Goal: Task Accomplishment & Management: Manage account settings

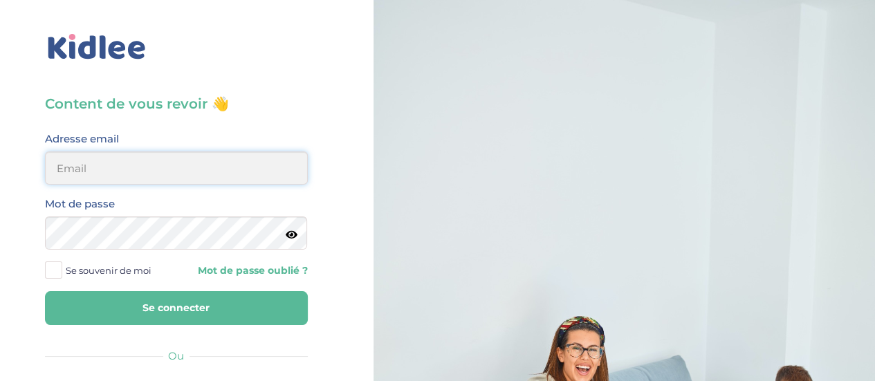
click at [161, 168] on input "email" at bounding box center [176, 168] width 263 height 33
type input "[PERSON_NAME][EMAIL_ADDRESS][PERSON_NAME][DOMAIN_NAME]"
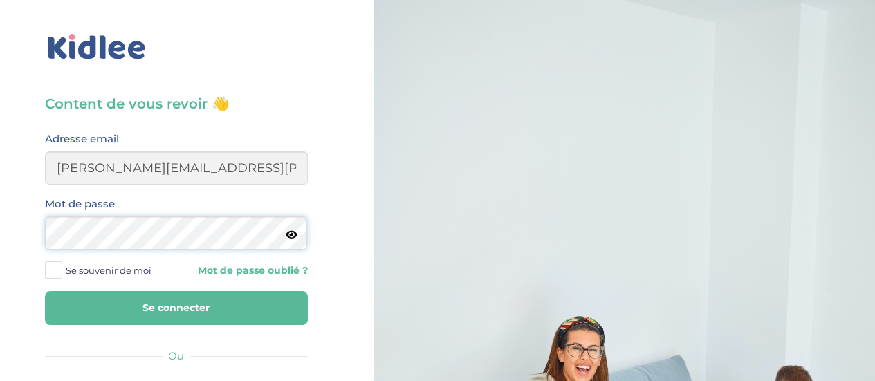
click at [45, 291] on button "Se connecter" at bounding box center [176, 308] width 263 height 34
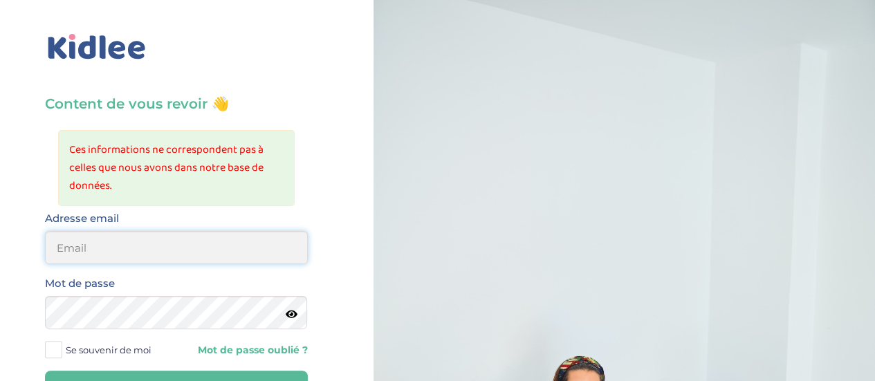
click at [113, 241] on input "email" at bounding box center [176, 247] width 263 height 33
type input "diane.sergent@hotmail.fr"
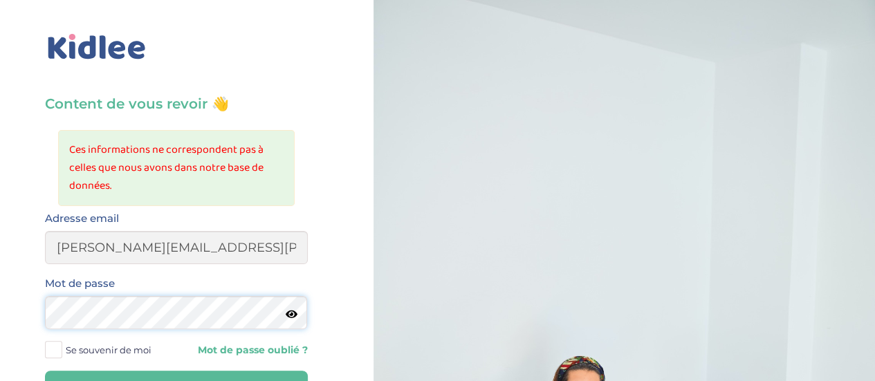
click at [45, 371] on button "Se connecter" at bounding box center [176, 388] width 263 height 34
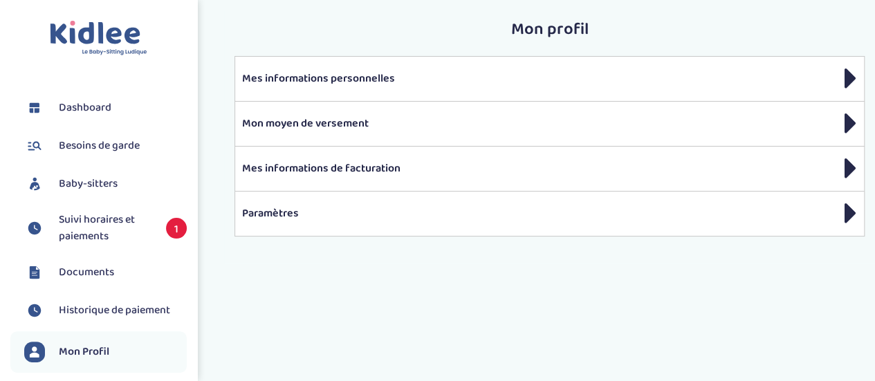
click at [107, 230] on span "Suivi horaires et paiements" at bounding box center [105, 228] width 93 height 33
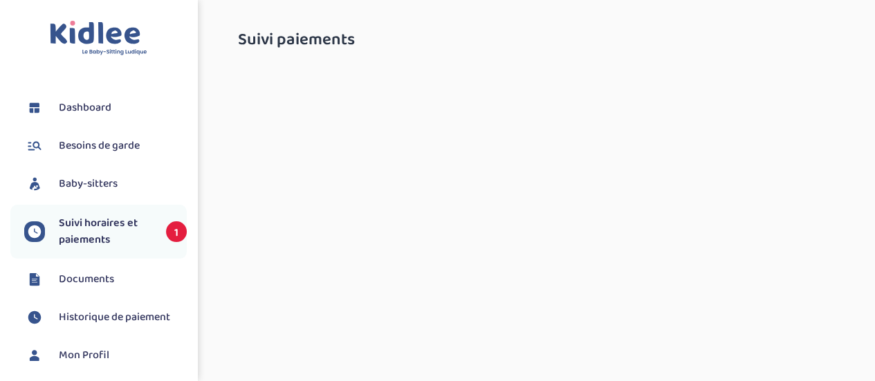
select select "septembre 2025"
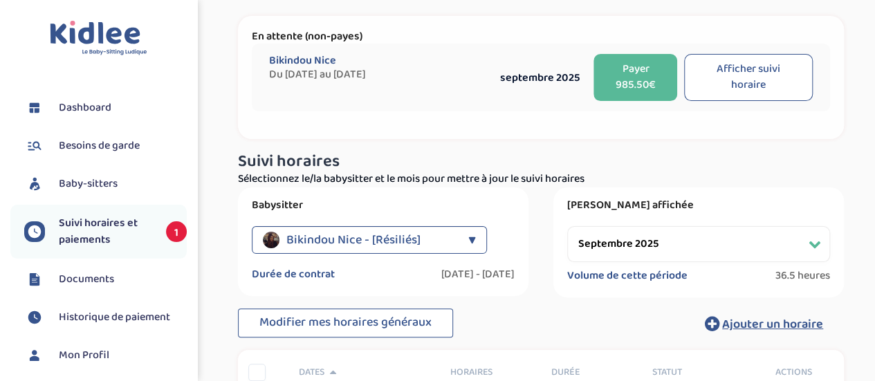
scroll to position [66, 0]
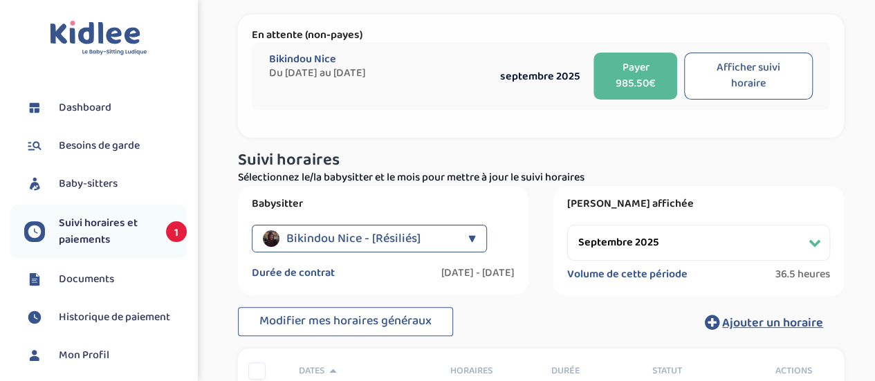
click at [749, 67] on button "Afficher suivi horaire" at bounding box center [748, 76] width 129 height 47
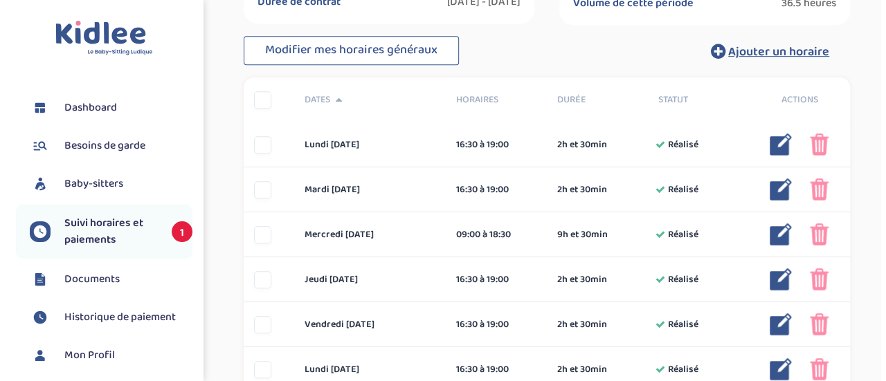
scroll to position [341, 0]
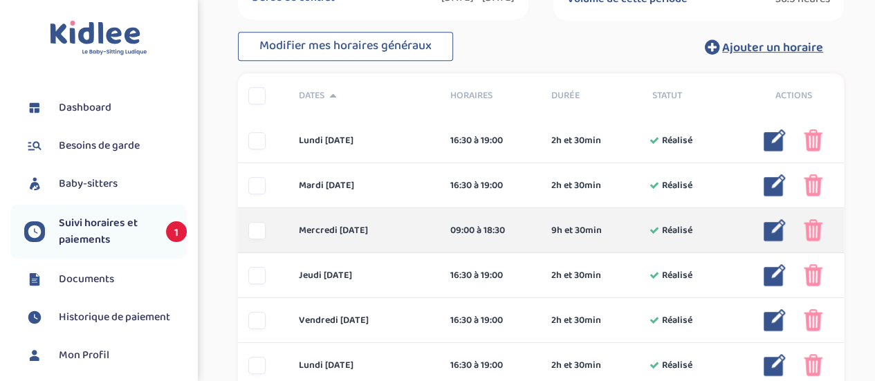
click at [778, 233] on img at bounding box center [775, 230] width 22 height 22
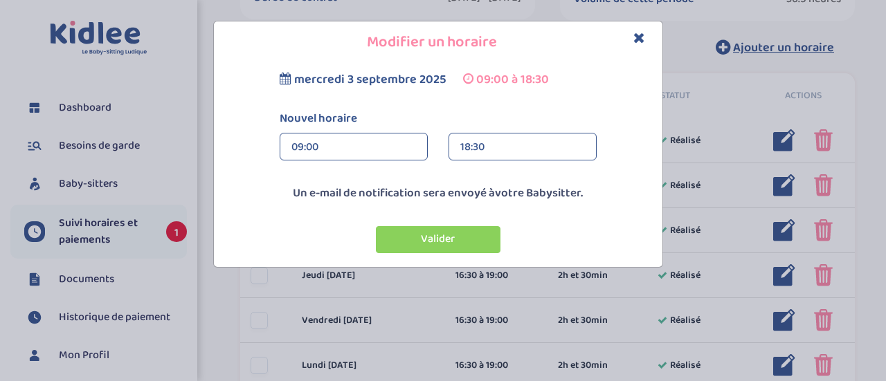
click at [398, 147] on div "09:00" at bounding box center [353, 148] width 125 height 28
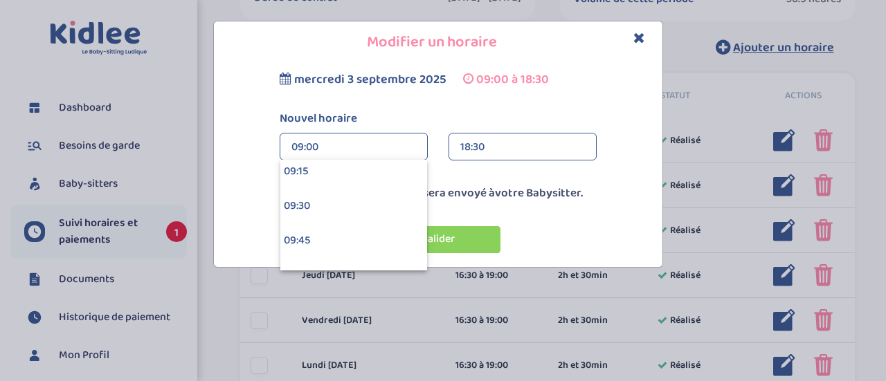
scroll to position [1226, 0]
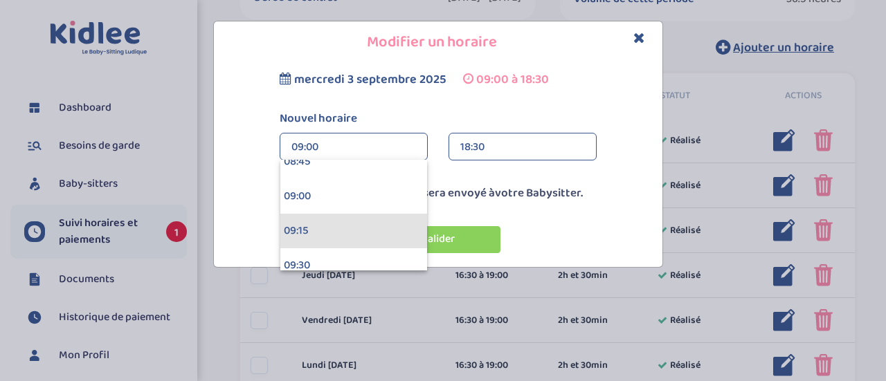
click at [292, 230] on div "09:15" at bounding box center [353, 231] width 147 height 35
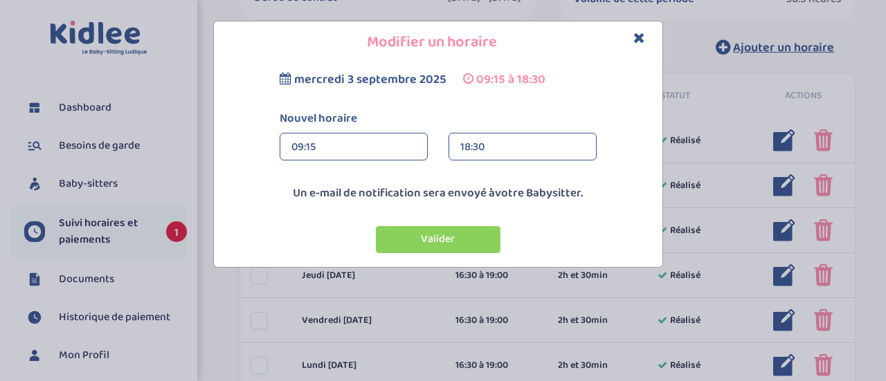
click at [372, 146] on div "09:15" at bounding box center [353, 148] width 125 height 28
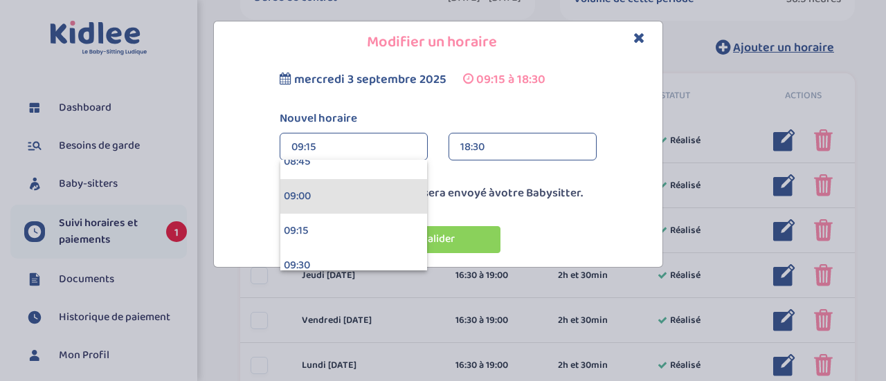
click at [322, 204] on div "09:00" at bounding box center [353, 196] width 147 height 35
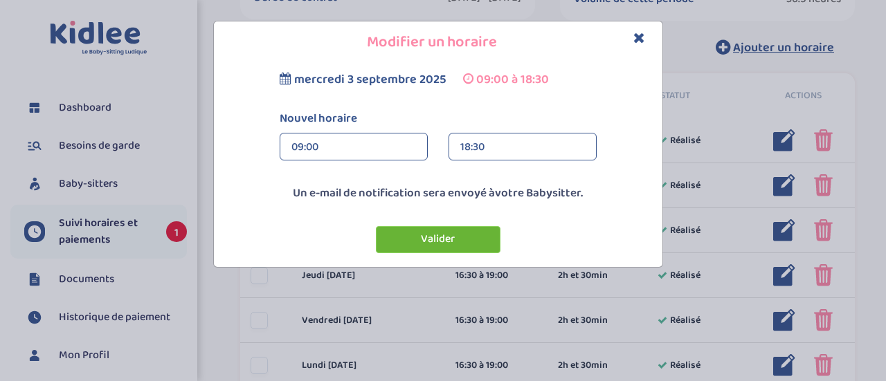
click at [451, 246] on button "Valider" at bounding box center [438, 239] width 125 height 27
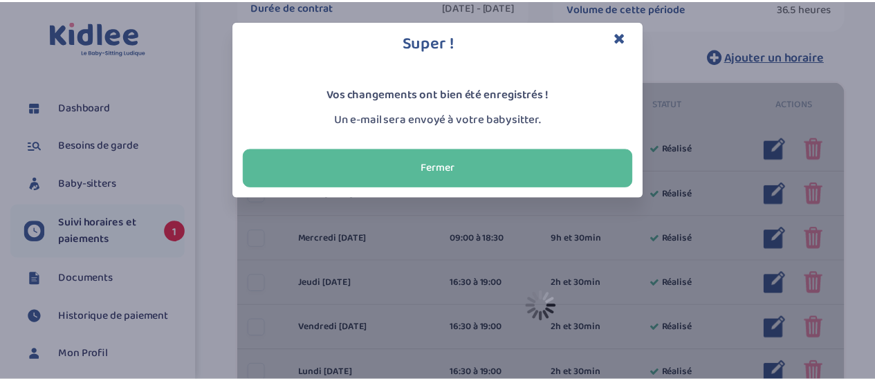
scroll to position [350, 0]
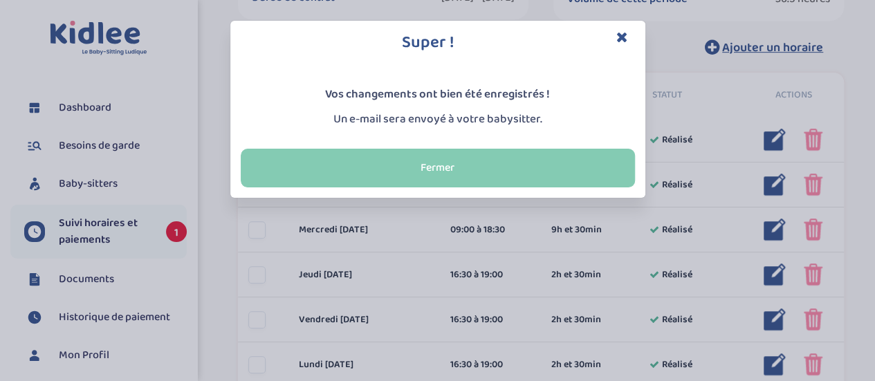
click at [465, 165] on button "Fermer" at bounding box center [438, 168] width 394 height 39
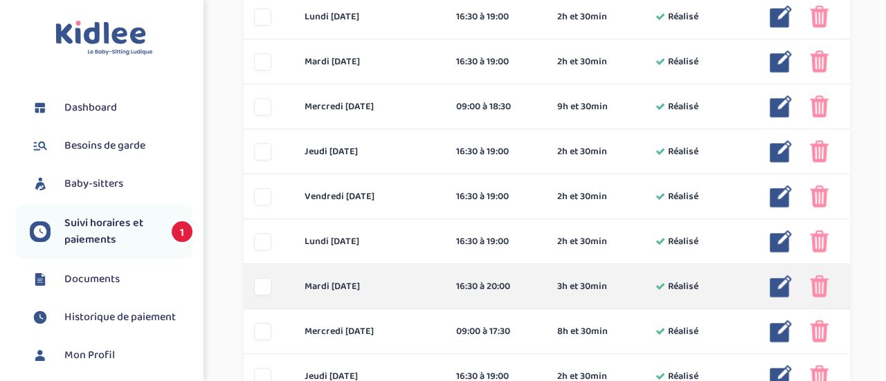
scroll to position [478, 0]
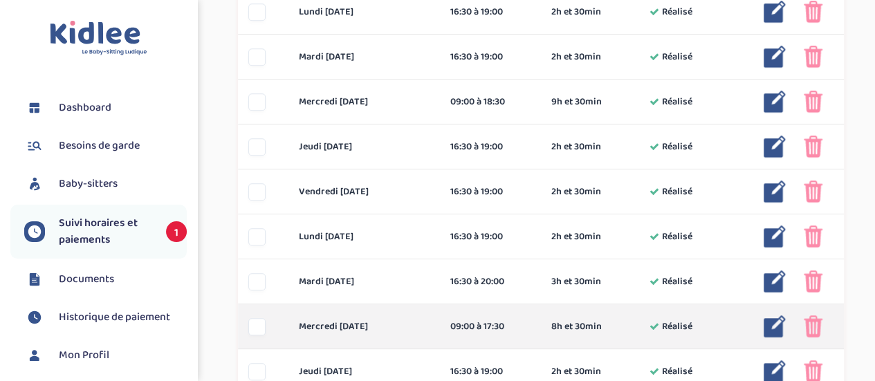
click at [769, 329] on img at bounding box center [775, 326] width 22 height 22
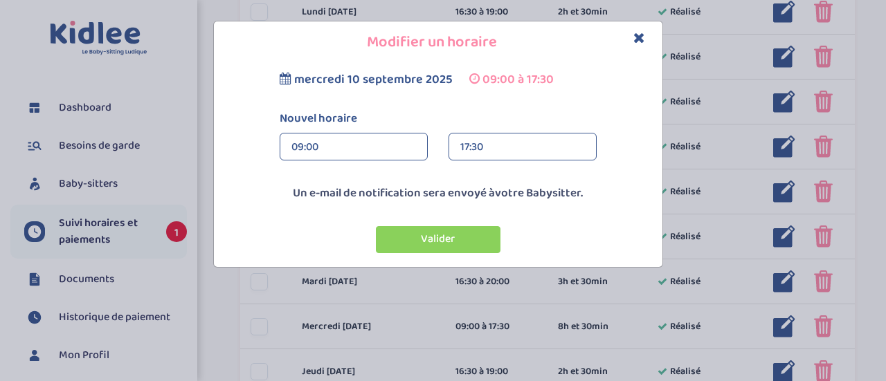
click at [416, 145] on div "09:00 00:00 00:15 00:30 00:45 01:00 01:15 01:30 01:45 02:00" at bounding box center [353, 147] width 148 height 28
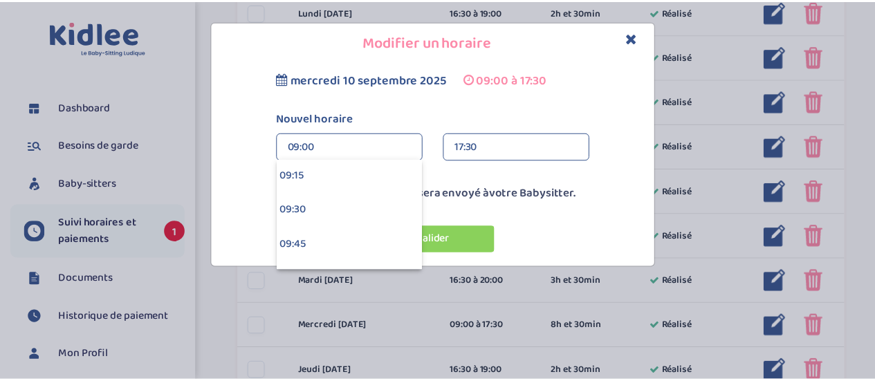
scroll to position [1309, 0]
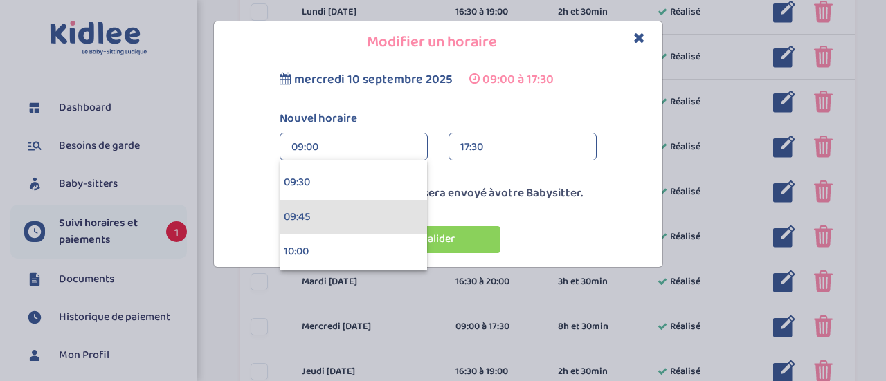
click at [361, 218] on div "09:45" at bounding box center [353, 217] width 147 height 35
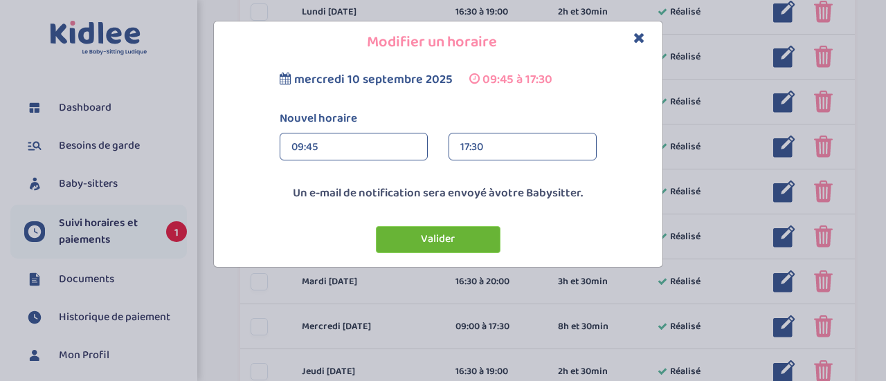
click at [431, 243] on button "Valider" at bounding box center [438, 239] width 125 height 27
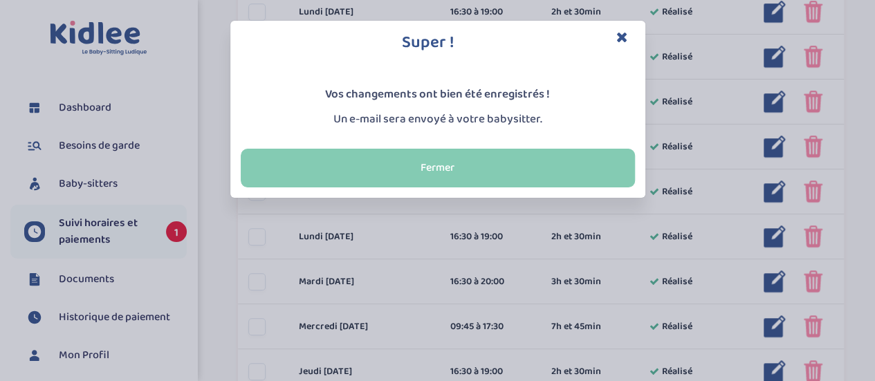
click at [462, 172] on button "Fermer" at bounding box center [438, 168] width 394 height 39
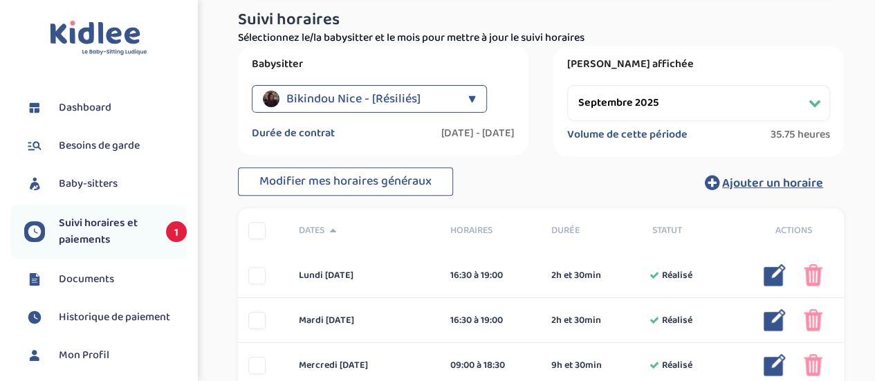
scroll to position [215, 0]
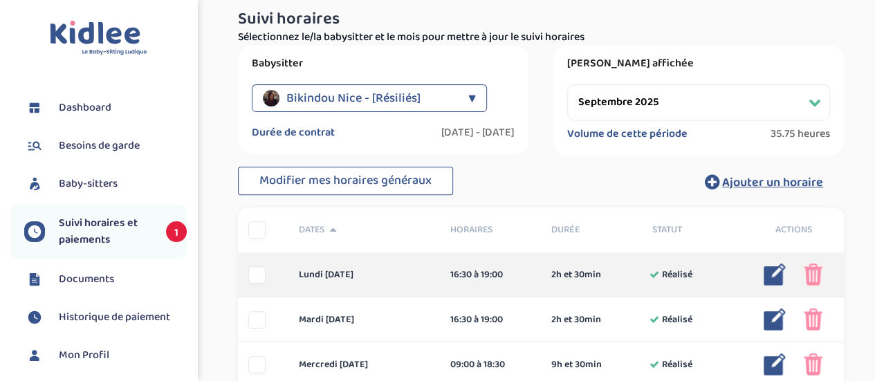
click at [775, 280] on img at bounding box center [775, 275] width 22 height 22
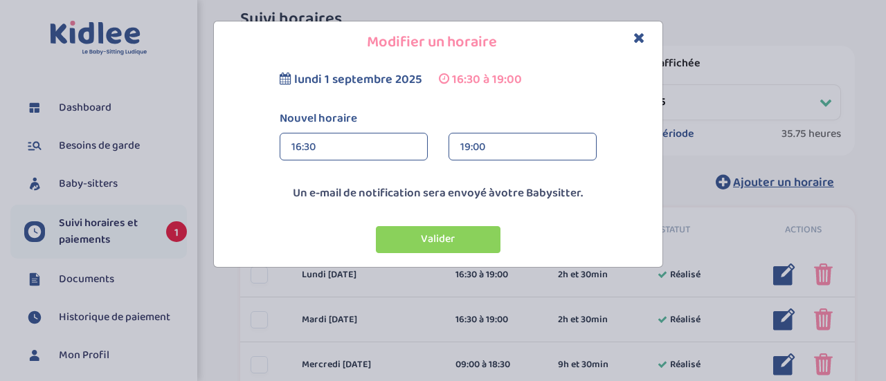
click at [643, 41] on icon "Close" at bounding box center [639, 37] width 12 height 15
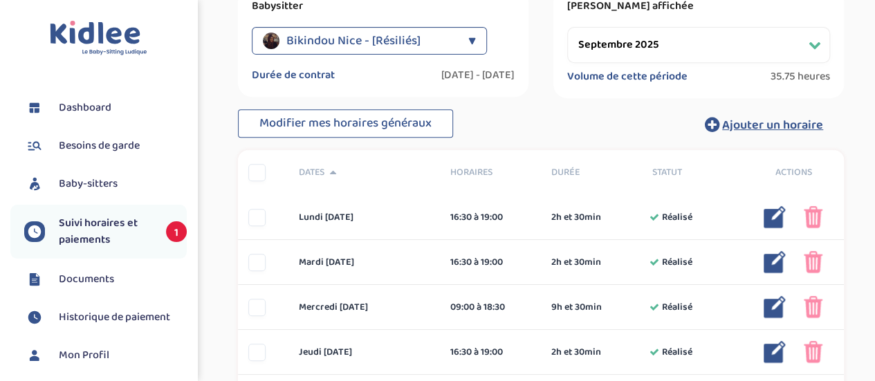
scroll to position [274, 0]
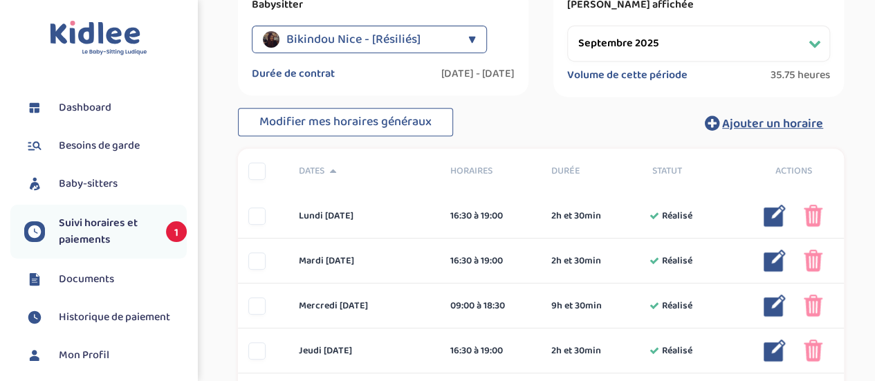
click at [94, 229] on span "Suivi horaires et paiements" at bounding box center [105, 231] width 93 height 33
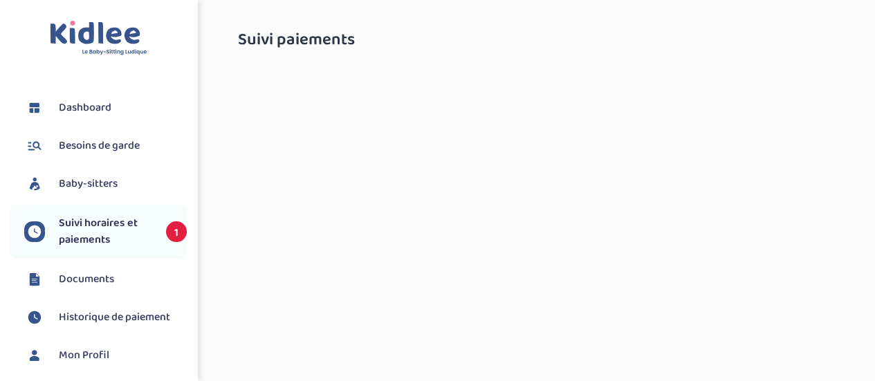
select select "septembre 2025"
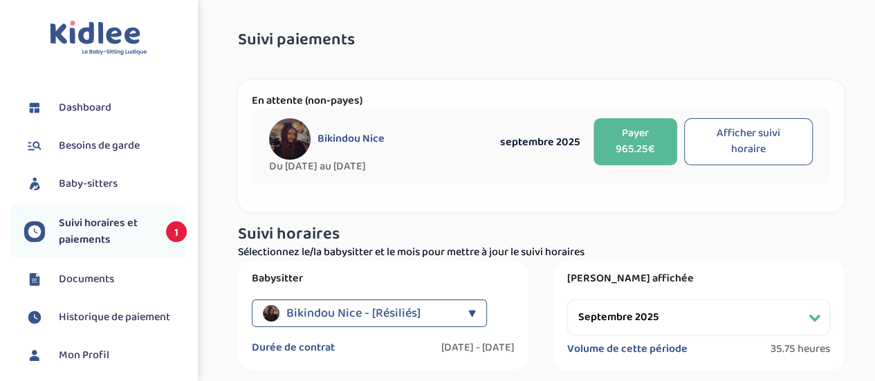
click at [93, 217] on span "Suivi horaires et paiements" at bounding box center [105, 231] width 93 height 33
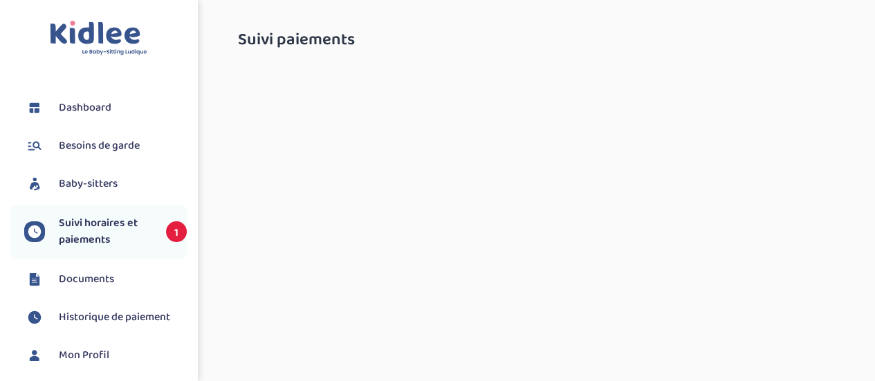
select select "septembre 2025"
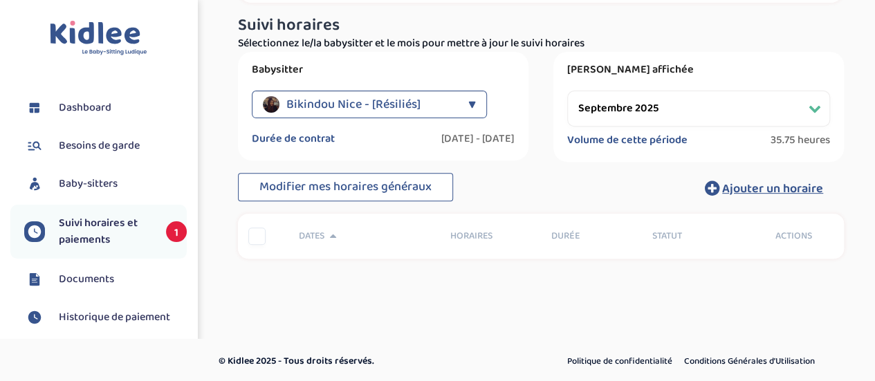
scroll to position [211, 0]
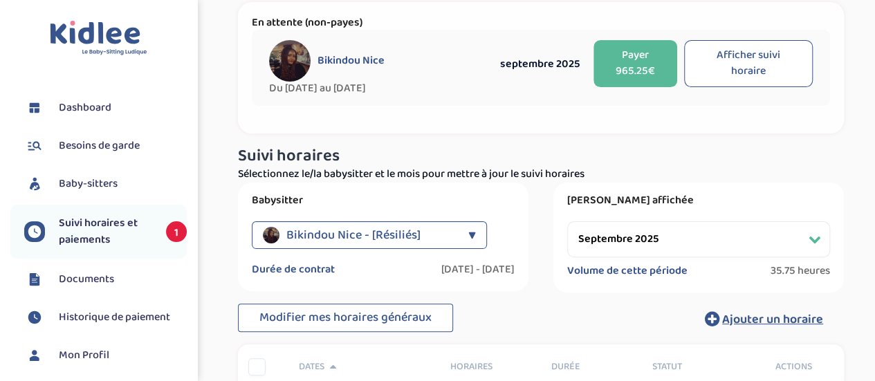
click at [765, 80] on button "Afficher suivi horaire" at bounding box center [748, 63] width 129 height 47
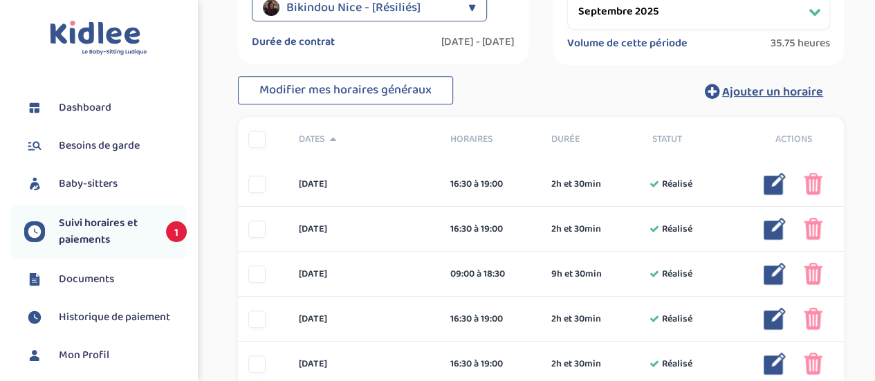
scroll to position [0, 0]
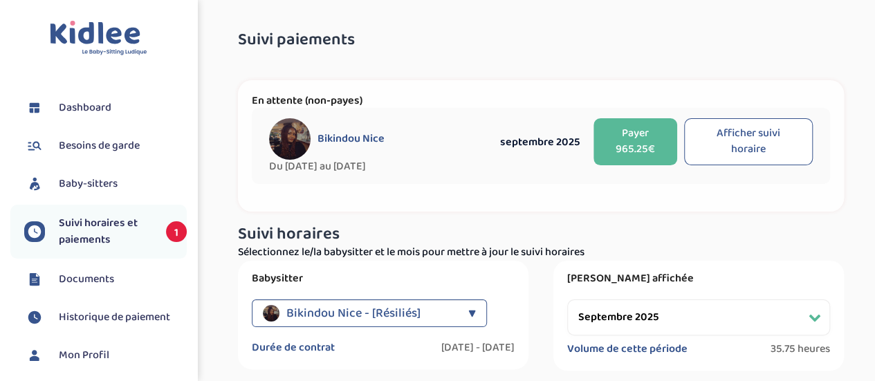
click at [120, 239] on span "Suivi horaires et paiements" at bounding box center [105, 231] width 93 height 33
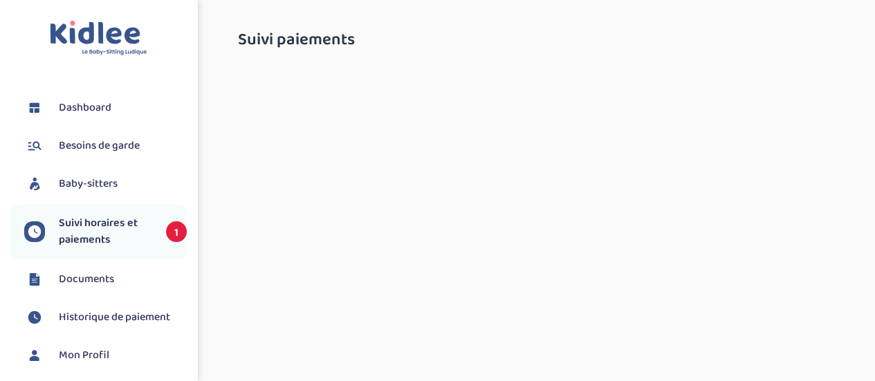
select select "septembre 2025"
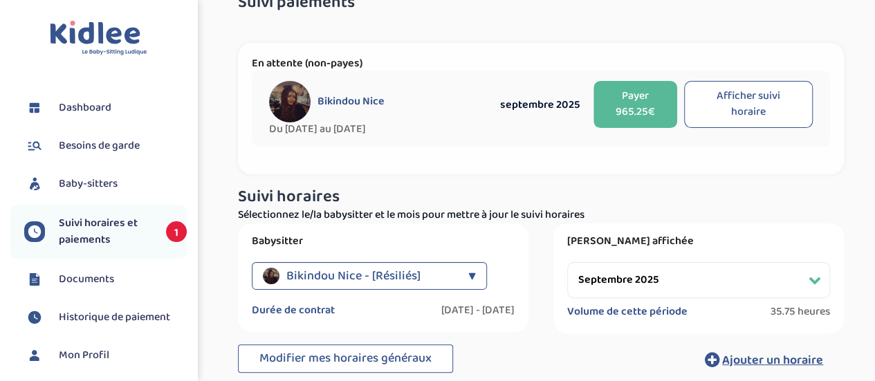
scroll to position [36, 0]
